Goal: Information Seeking & Learning: Understand process/instructions

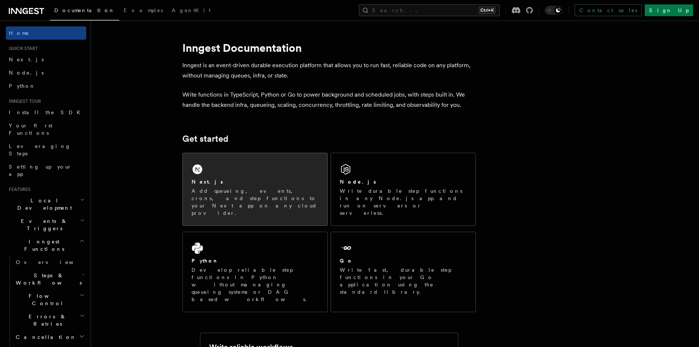
click at [263, 176] on div "Next.js Add queueing, events, crons, and step functions to your Next app on any…" at bounding box center [255, 189] width 145 height 72
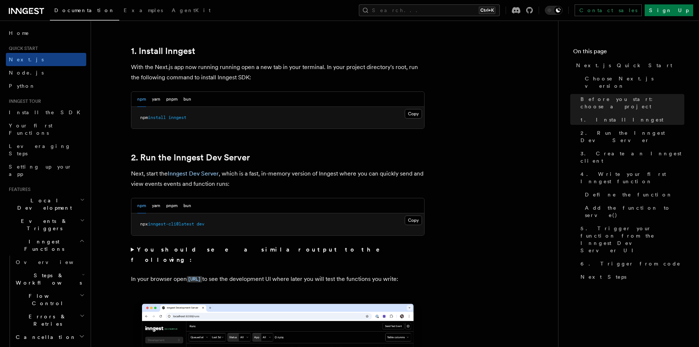
scroll to position [381, 0]
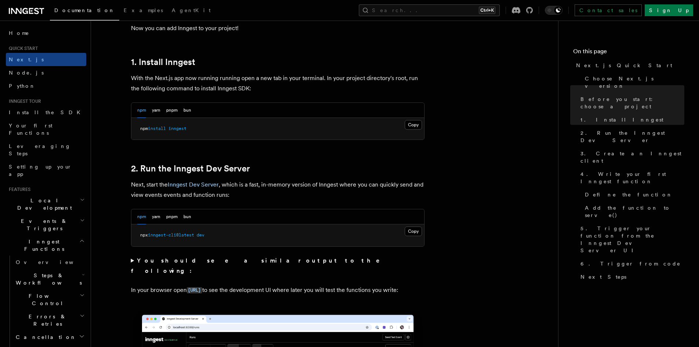
drag, startPoint x: 134, startPoint y: 79, endPoint x: 237, endPoint y: 78, distance: 102.4
click at [134, 78] on p "With the Next.js app now running running open a new tab in your terminal. In yo…" at bounding box center [278, 83] width 294 height 21
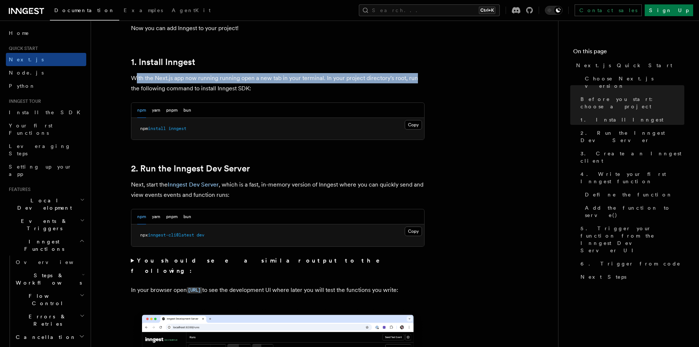
drag, startPoint x: 237, startPoint y: 78, endPoint x: 429, endPoint y: 73, distance: 192.5
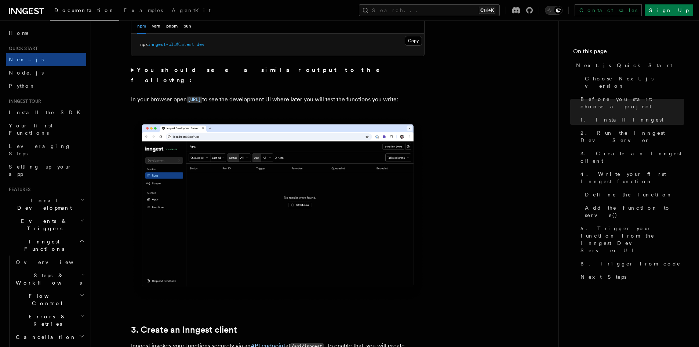
scroll to position [578, 0]
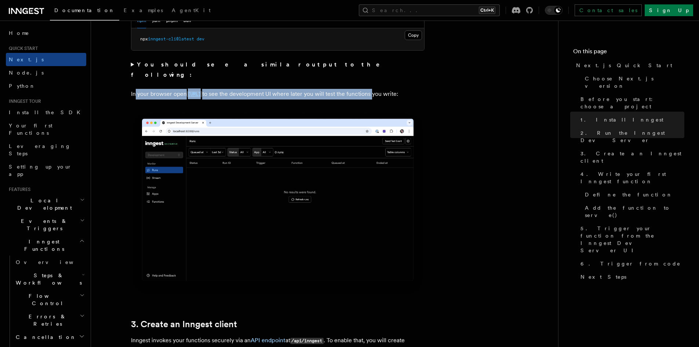
drag, startPoint x: 182, startPoint y: 83, endPoint x: 432, endPoint y: 82, distance: 250.0
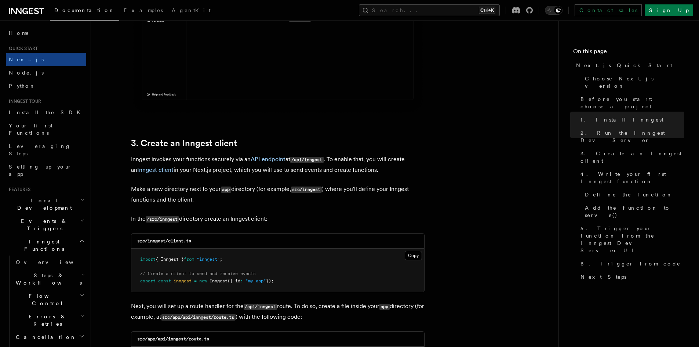
scroll to position [981, 0]
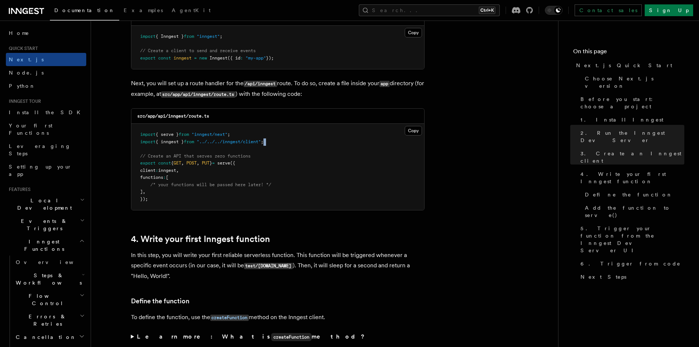
drag, startPoint x: 142, startPoint y: 149, endPoint x: 276, endPoint y: 145, distance: 134.8
click at [276, 145] on pre "import { serve } from "inngest/next" ; import { inngest } from "../../../innges…" at bounding box center [277, 167] width 293 height 86
click at [259, 143] on span ""../../../inngest/client"" at bounding box center [229, 141] width 64 height 5
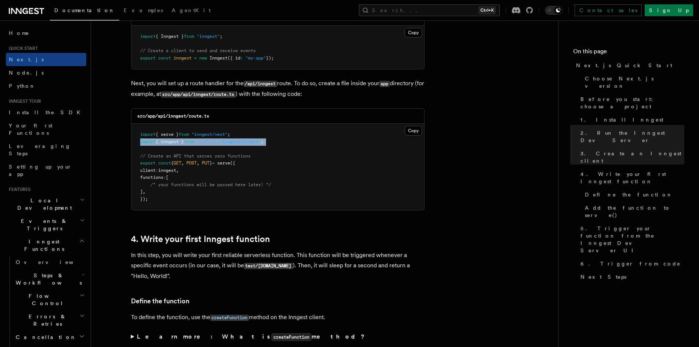
click at [259, 143] on span ""../../../inngest/client"" at bounding box center [229, 141] width 64 height 5
click at [261, 159] on pre "import { serve } from "inngest/next" ; import { inngest } from "../../../innges…" at bounding box center [277, 167] width 293 height 86
drag, startPoint x: 246, startPoint y: 161, endPoint x: 176, endPoint y: 162, distance: 69.4
click at [176, 162] on pre "import { serve } from "inngest/next" ; import { inngest } from "../../../innges…" at bounding box center [277, 167] width 293 height 86
click at [174, 162] on span "{" at bounding box center [172, 162] width 3 height 5
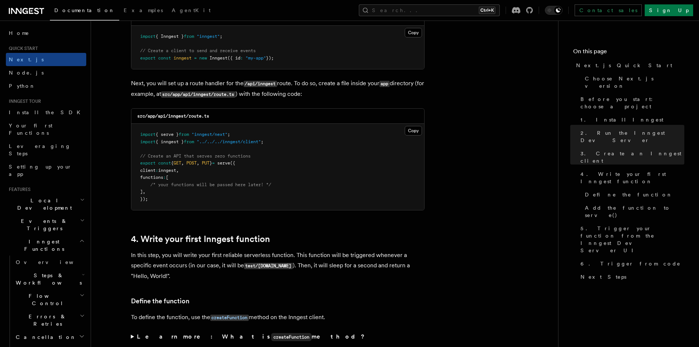
click at [174, 162] on span "{" at bounding box center [172, 162] width 3 height 5
click at [164, 183] on span "/* your functions will be passed here later! */" at bounding box center [211, 184] width 121 height 5
drag, startPoint x: 151, startPoint y: 185, endPoint x: 282, endPoint y: 185, distance: 131.8
click at [282, 185] on pre "import { serve } from "inngest/next" ; import { inngest } from "../../../innges…" at bounding box center [277, 167] width 293 height 86
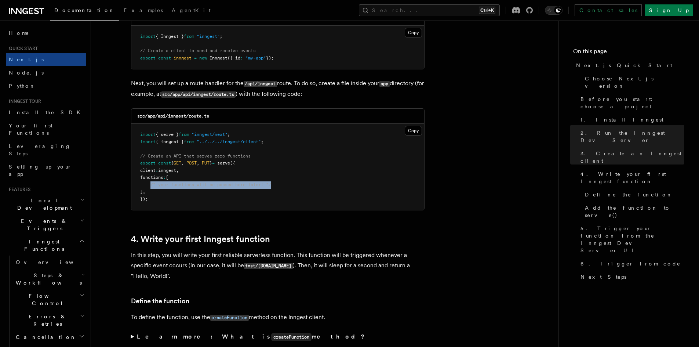
click at [282, 185] on pre "import { serve } from "inngest/next" ; import { inngest } from "../../../innges…" at bounding box center [277, 167] width 293 height 86
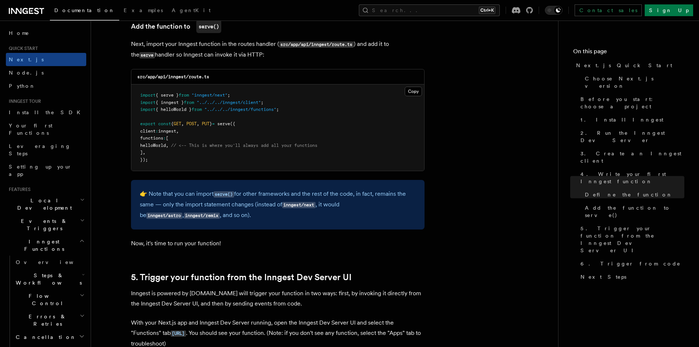
scroll to position [1426, 0]
